Goal: Check status: Check status

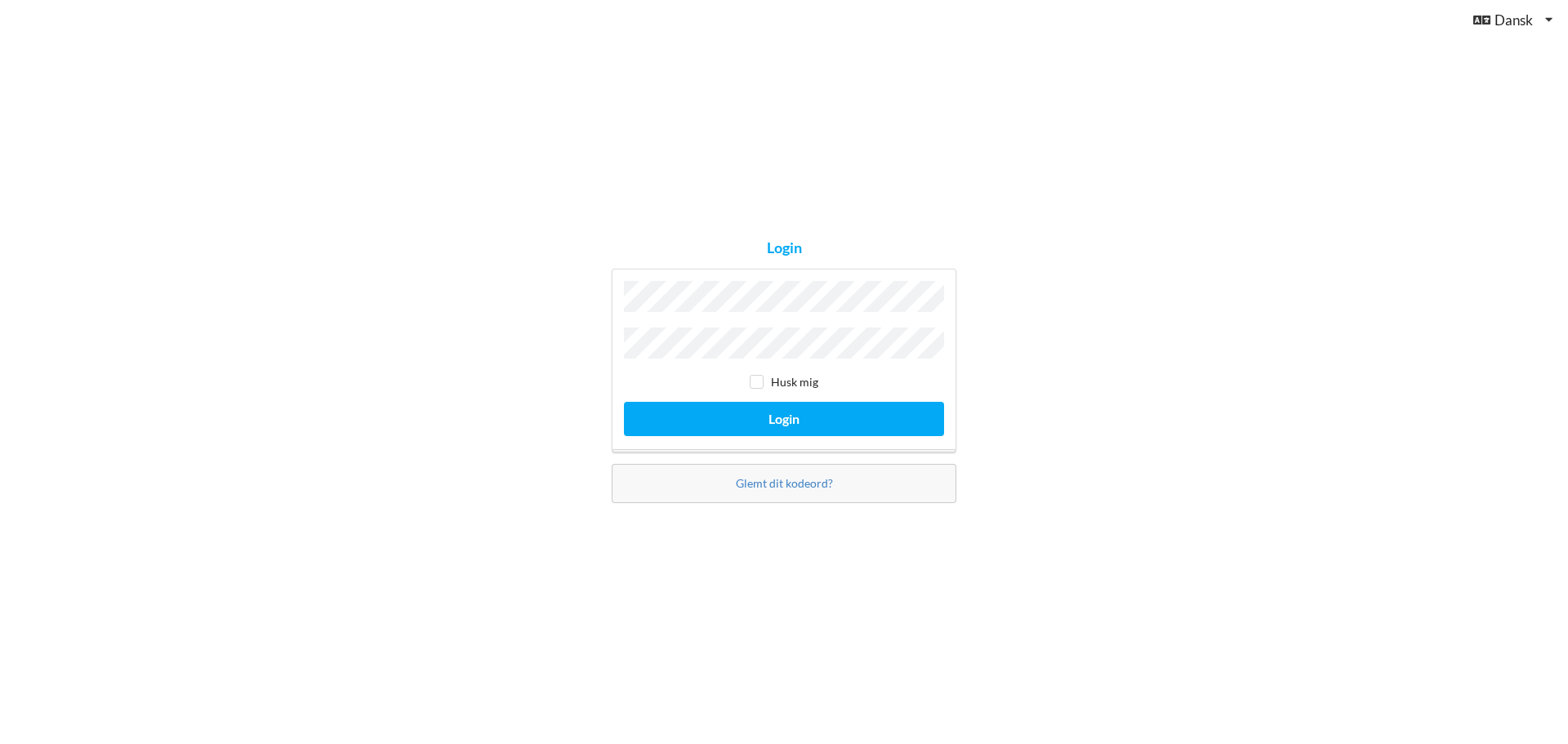
click at [543, 397] on div "Login Husk mig Login Glemt dit kodeord?" at bounding box center [784, 372] width 1568 height 744
click at [514, 342] on div "Login Husk mig Login Glemt dit kodeord?" at bounding box center [784, 372] width 1568 height 744
click at [807, 415] on button "Login" at bounding box center [784, 419] width 320 height 33
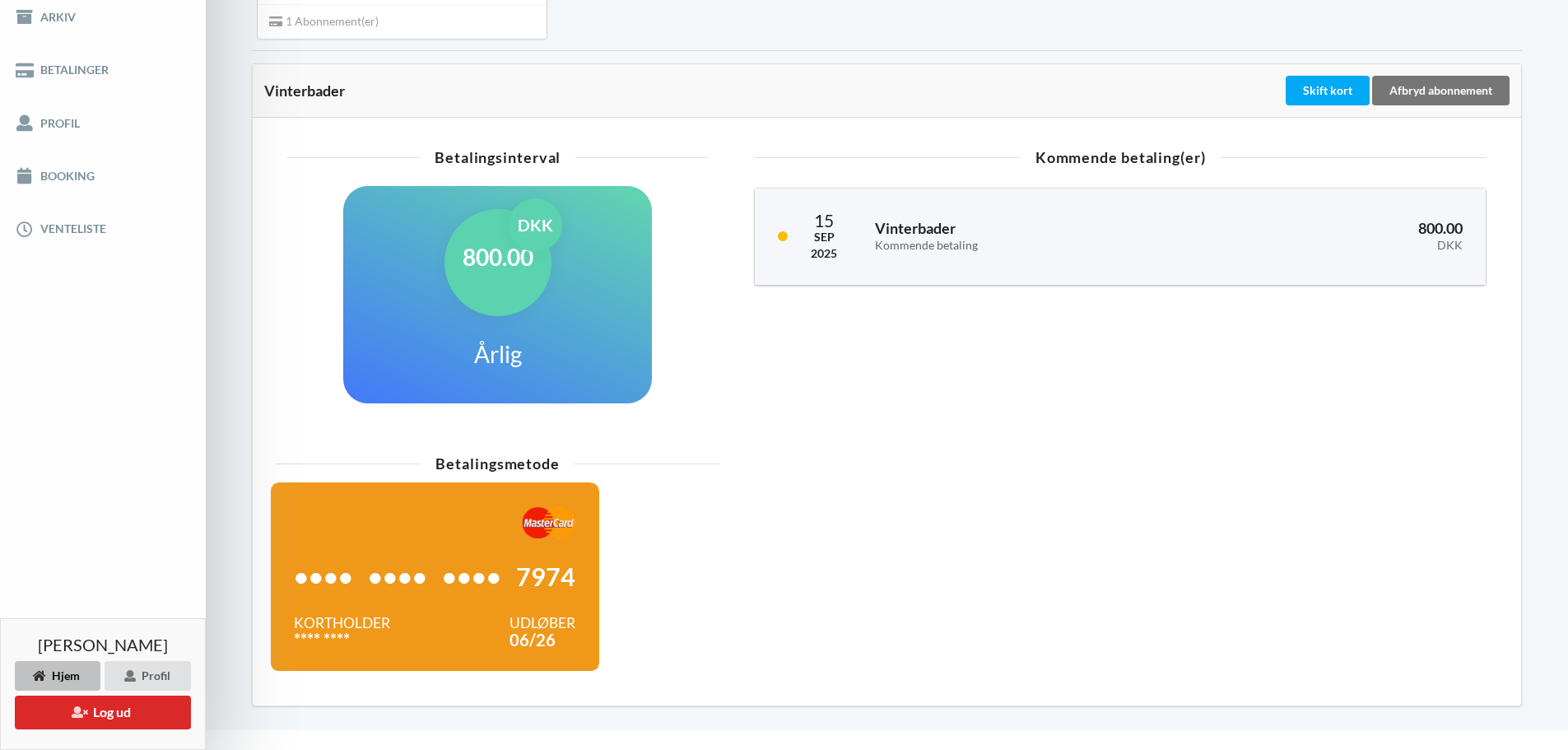
scroll to position [298, 0]
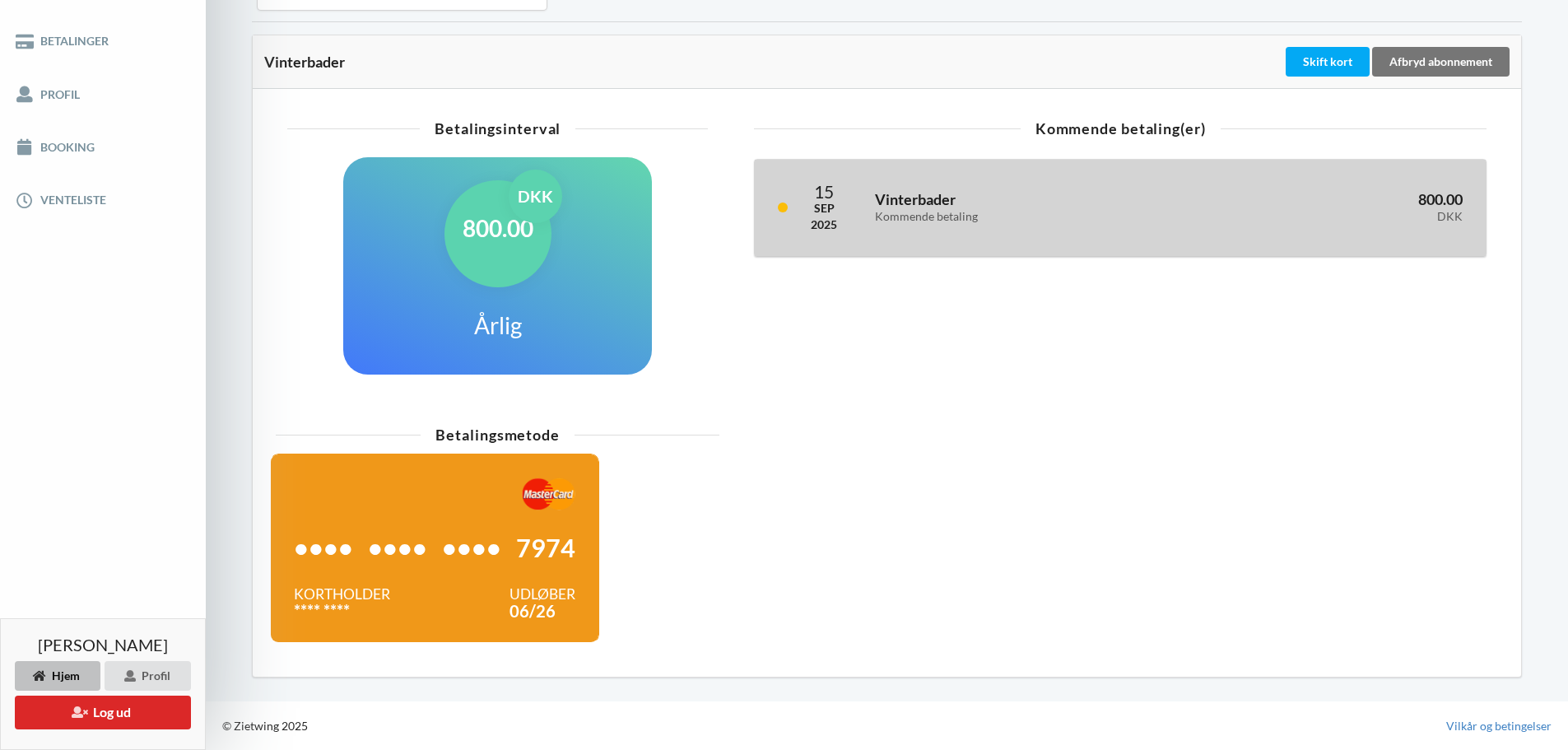
click at [923, 196] on h3 "Vinterbader Kommende betaling" at bounding box center [1030, 206] width 311 height 33
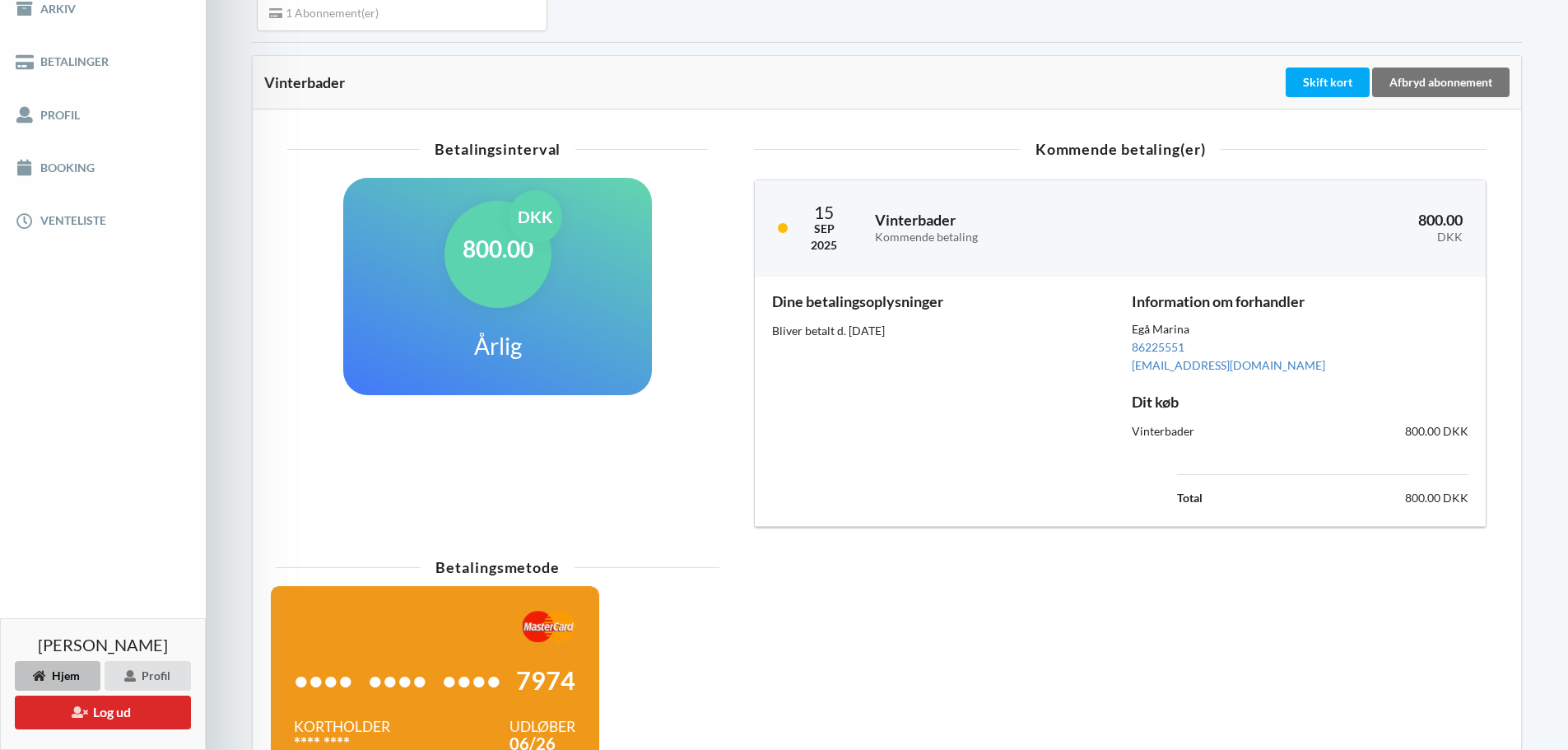
scroll to position [329, 0]
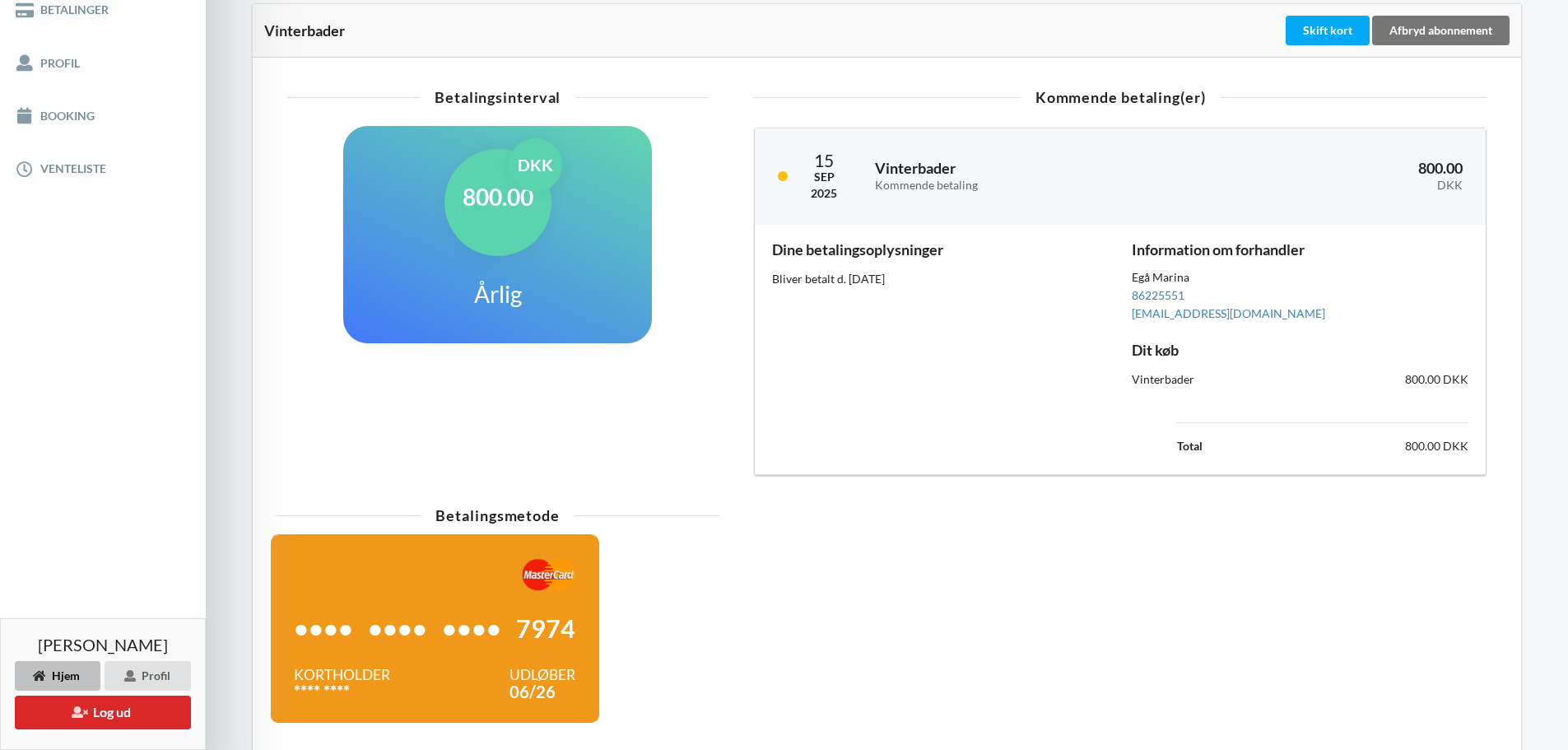
click at [513, 226] on div "800.00 DKK" at bounding box center [498, 202] width 107 height 107
click at [424, 591] on div "•••• •••• •••• 7974" at bounding box center [435, 628] width 281 height 75
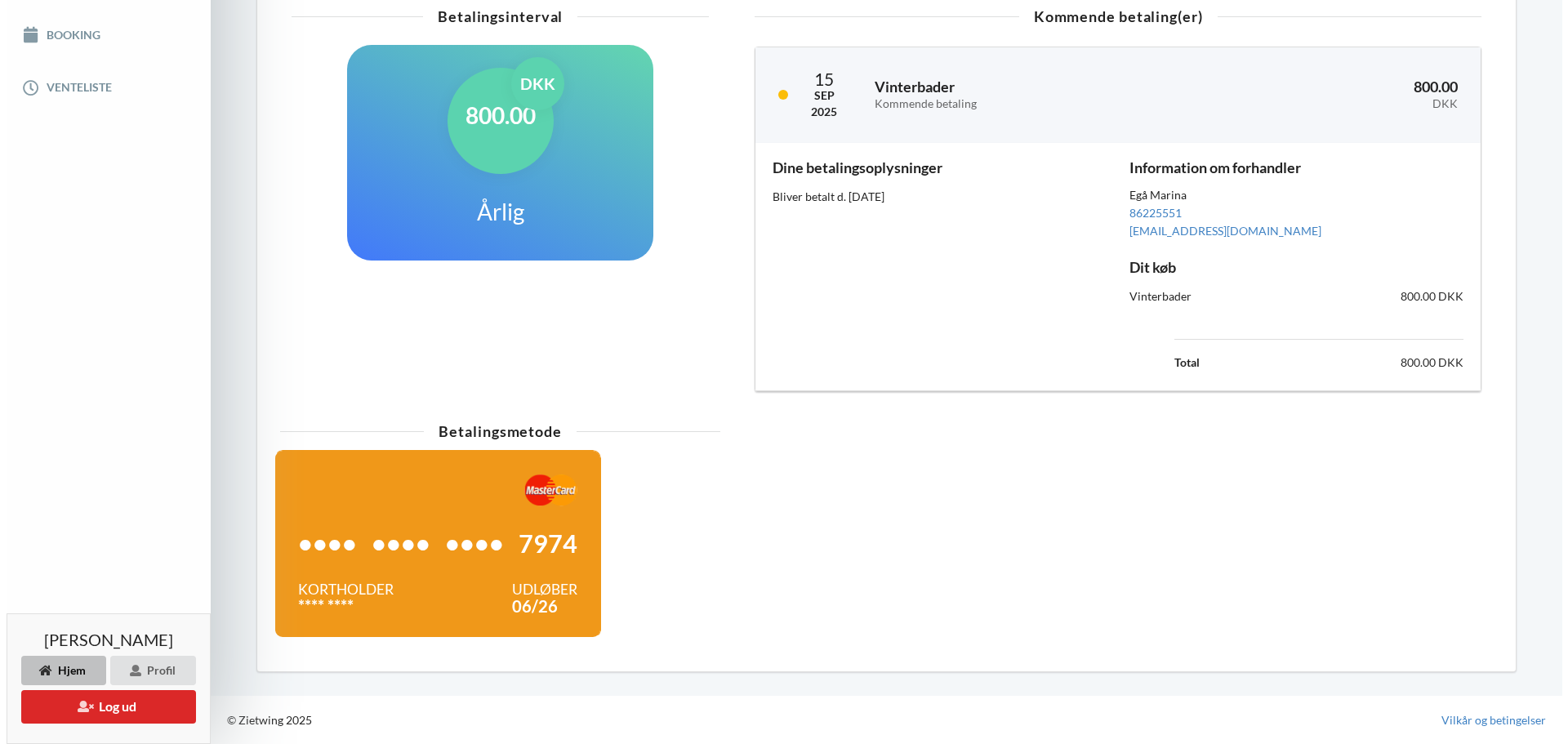
scroll to position [0, 0]
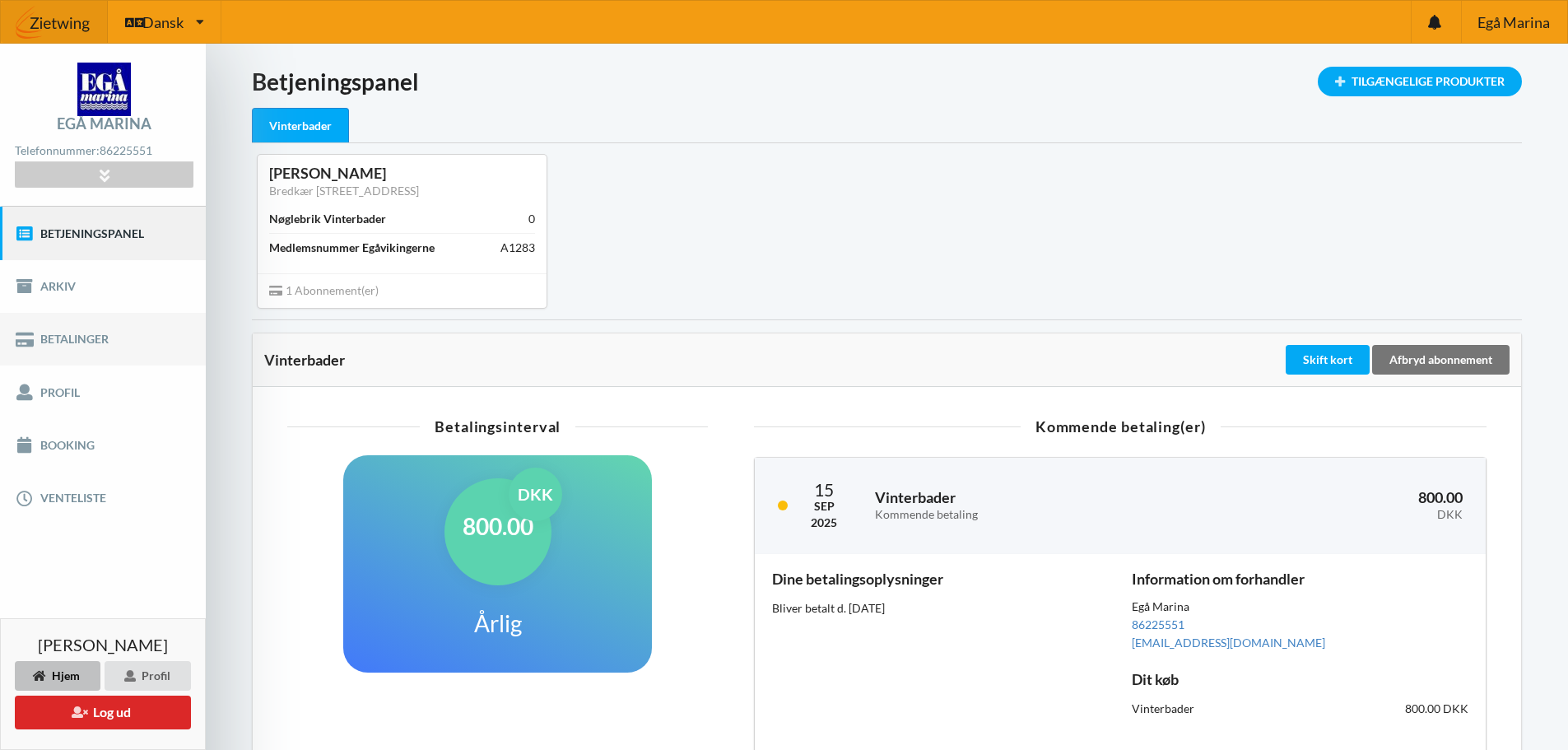
click at [61, 341] on link "Betalinger" at bounding box center [103, 339] width 206 height 53
